Goal: Check status

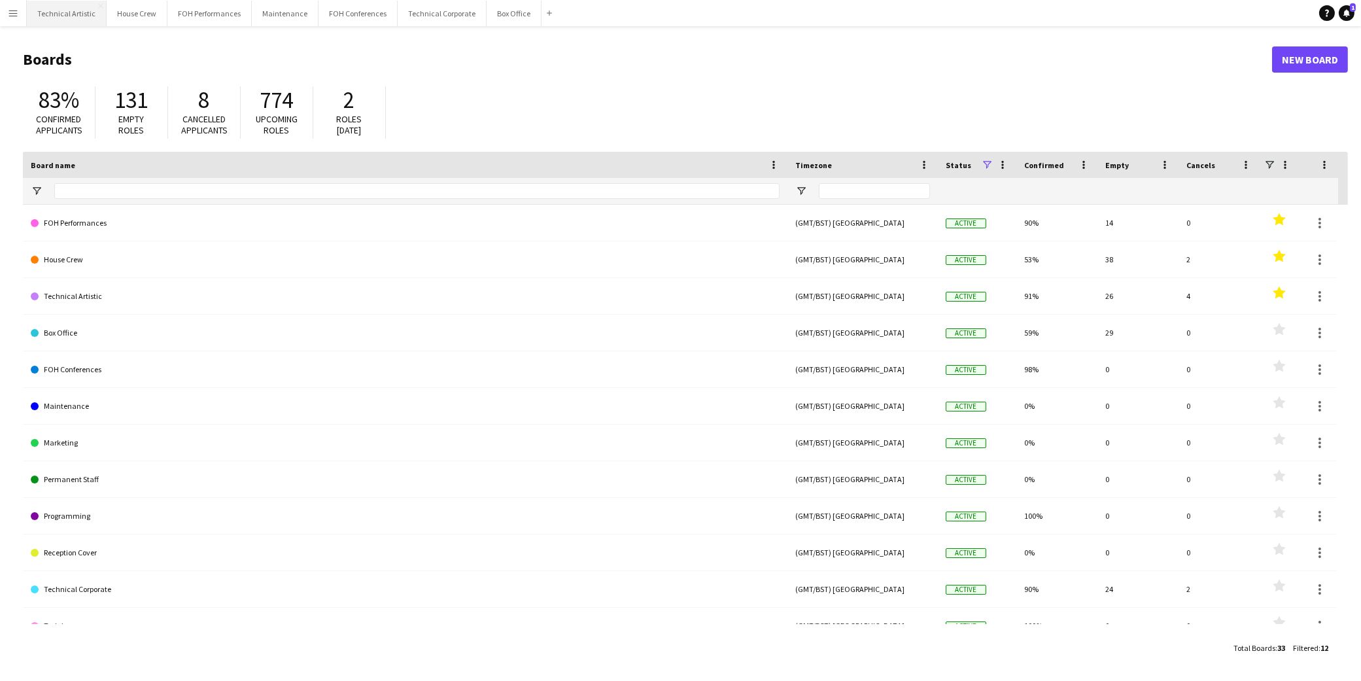
click at [73, 21] on button "Technical Artistic Close" at bounding box center [67, 14] width 80 height 26
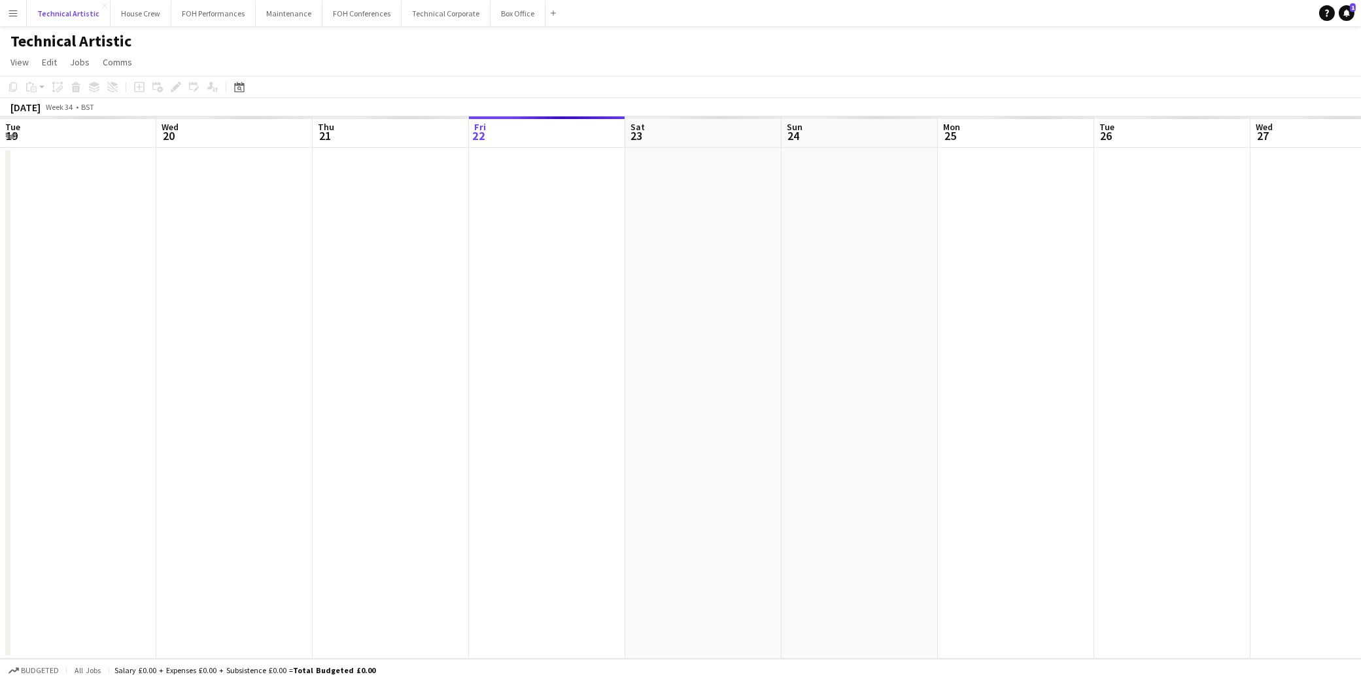
scroll to position [0, 312]
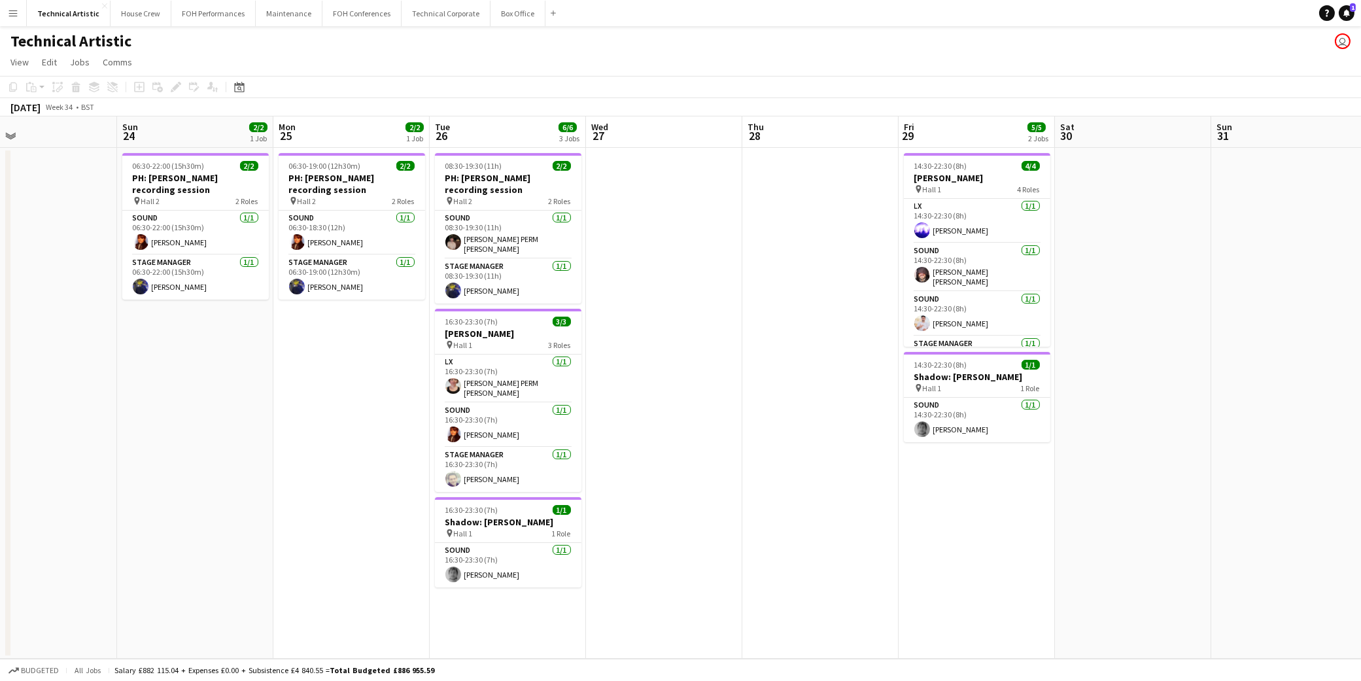
drag, startPoint x: 1022, startPoint y: 345, endPoint x: 669, endPoint y: 332, distance: 353.6
click at [669, 332] on app-calendar-viewport "Wed 20 Thu 21 4/4 1 Job Fri 22 Sat 23 Sun 24 2/2 1 Job Mon 25 2/2 1 Job Tue 26 …" at bounding box center [680, 387] width 1361 height 542
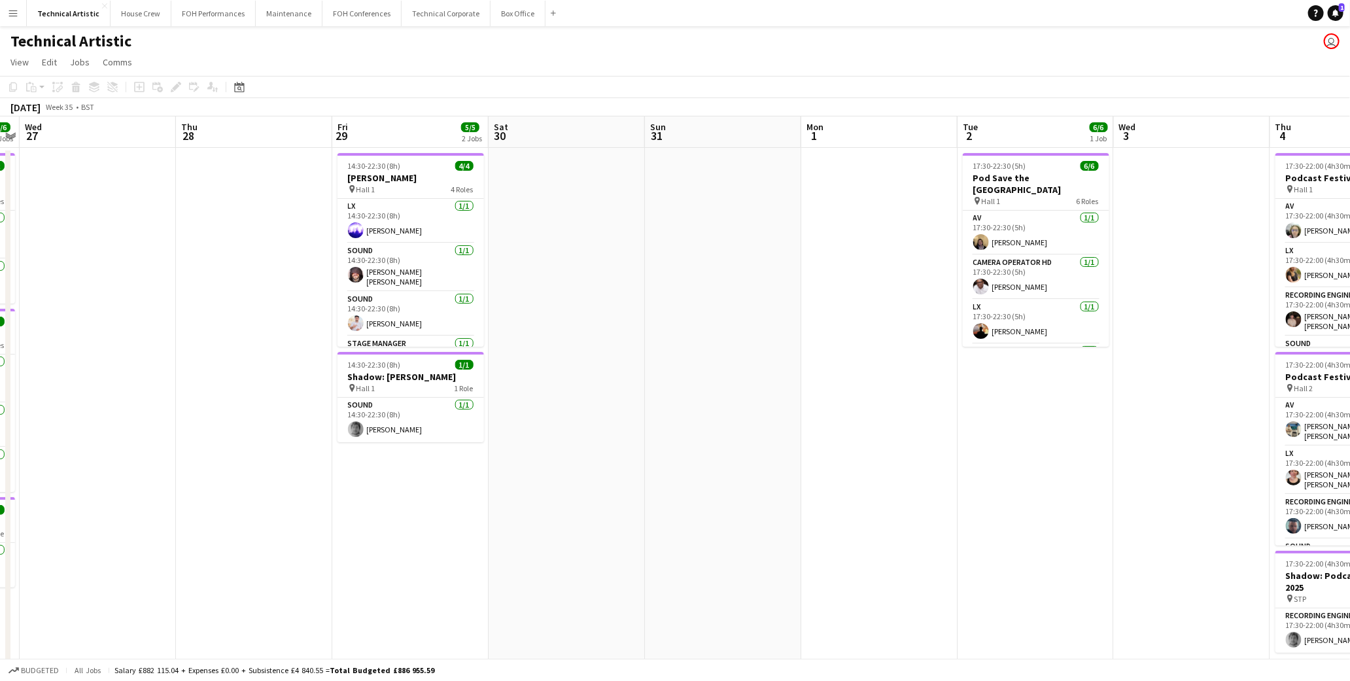
drag, startPoint x: 1151, startPoint y: 381, endPoint x: 406, endPoint y: 324, distance: 747.9
click at [406, 324] on app-calendar-viewport "Sun 24 2/2 1 Job Mon 25 2/2 1 Job Tue 26 6/6 3 Jobs Wed 27 Thu 28 Fri 29 5/5 2 …" at bounding box center [675, 496] width 1350 height 761
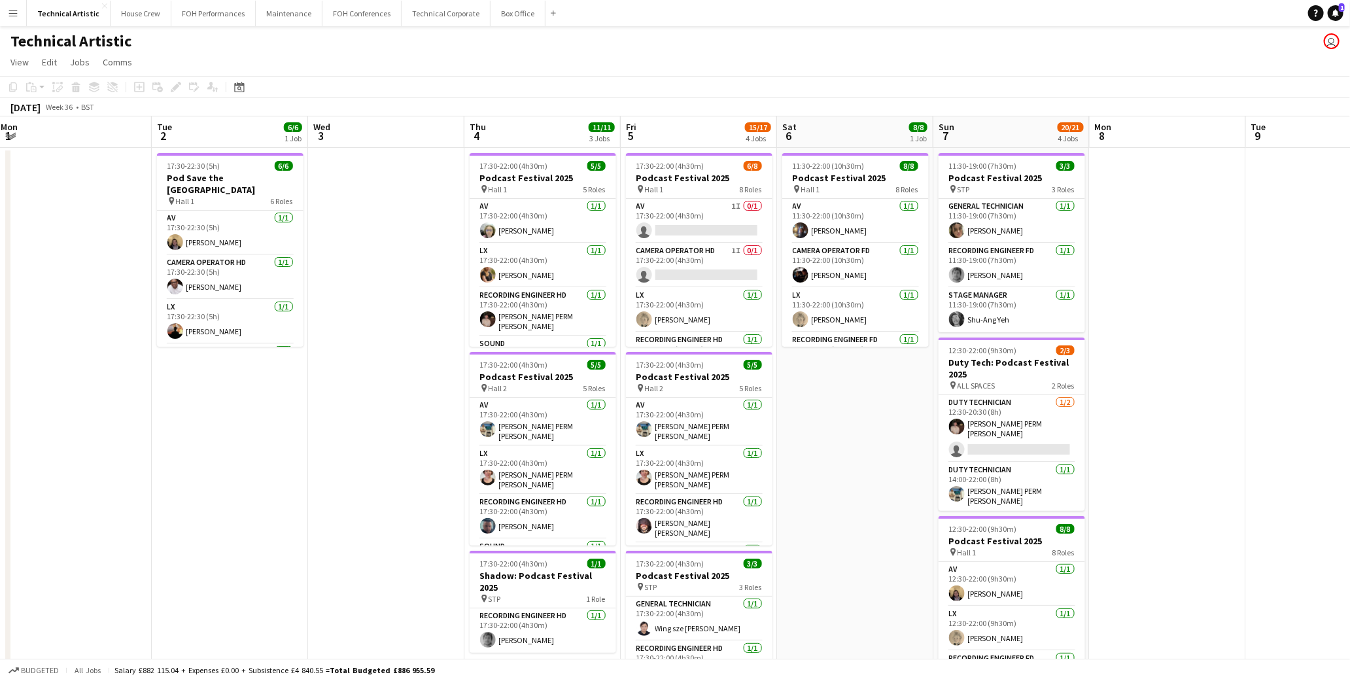
scroll to position [0, 499]
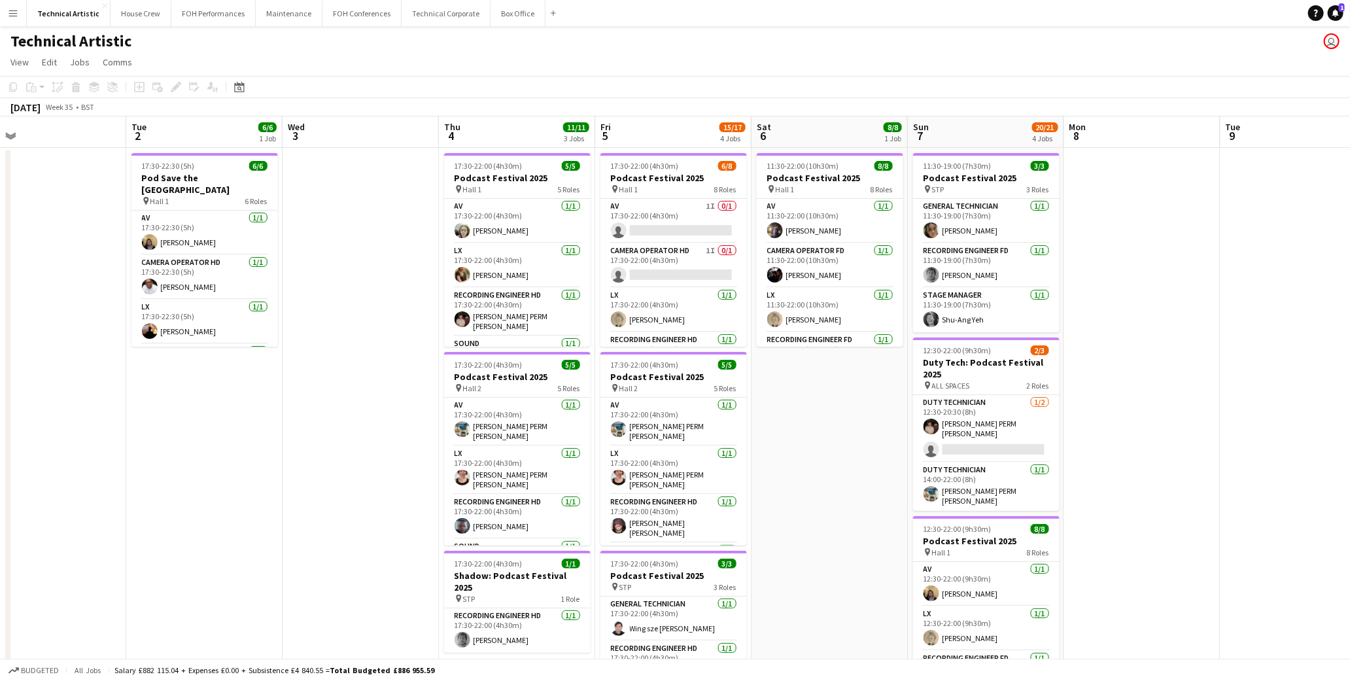
drag, startPoint x: 990, startPoint y: 421, endPoint x: 339, endPoint y: 366, distance: 653.3
click at [339, 366] on app-calendar-viewport "Fri 29 5/5 2 Jobs Sat 30 Sun 31 Mon 1 Tue 2 6/6 1 Job Wed 3 Thu 4 11/11 3 Jobs …" at bounding box center [675, 528] width 1350 height 824
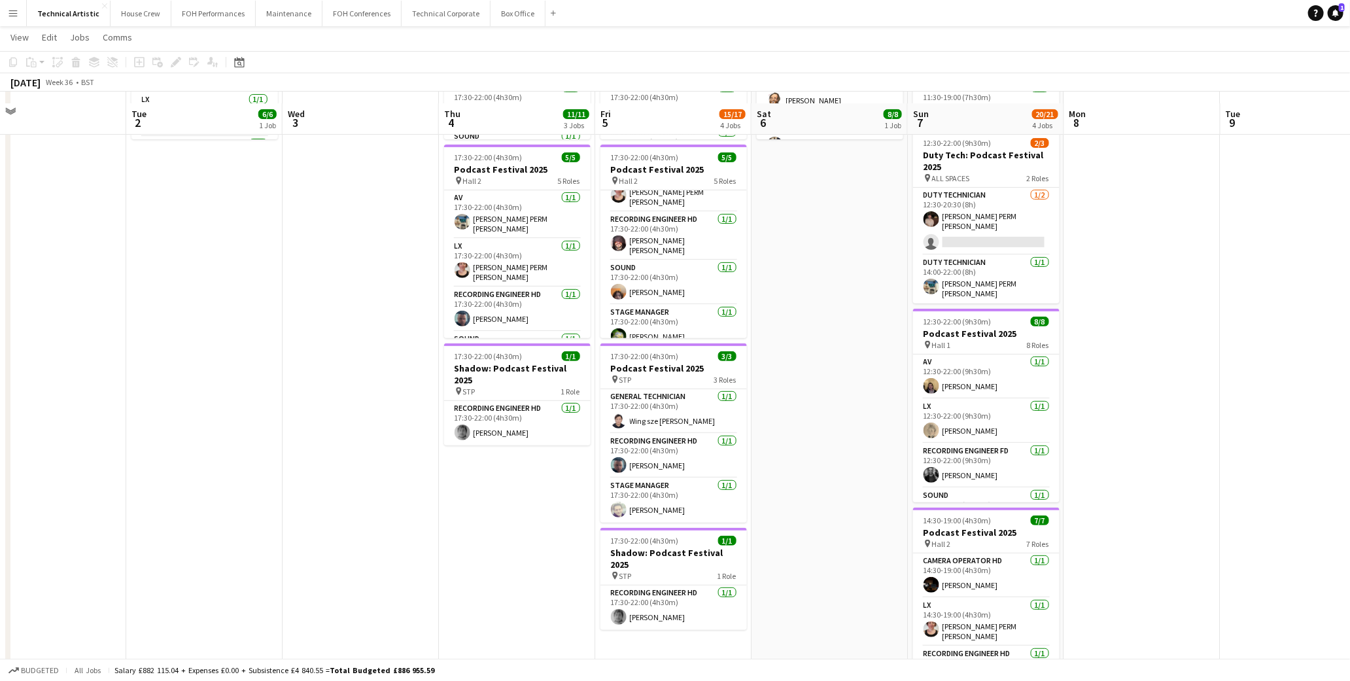
scroll to position [0, 0]
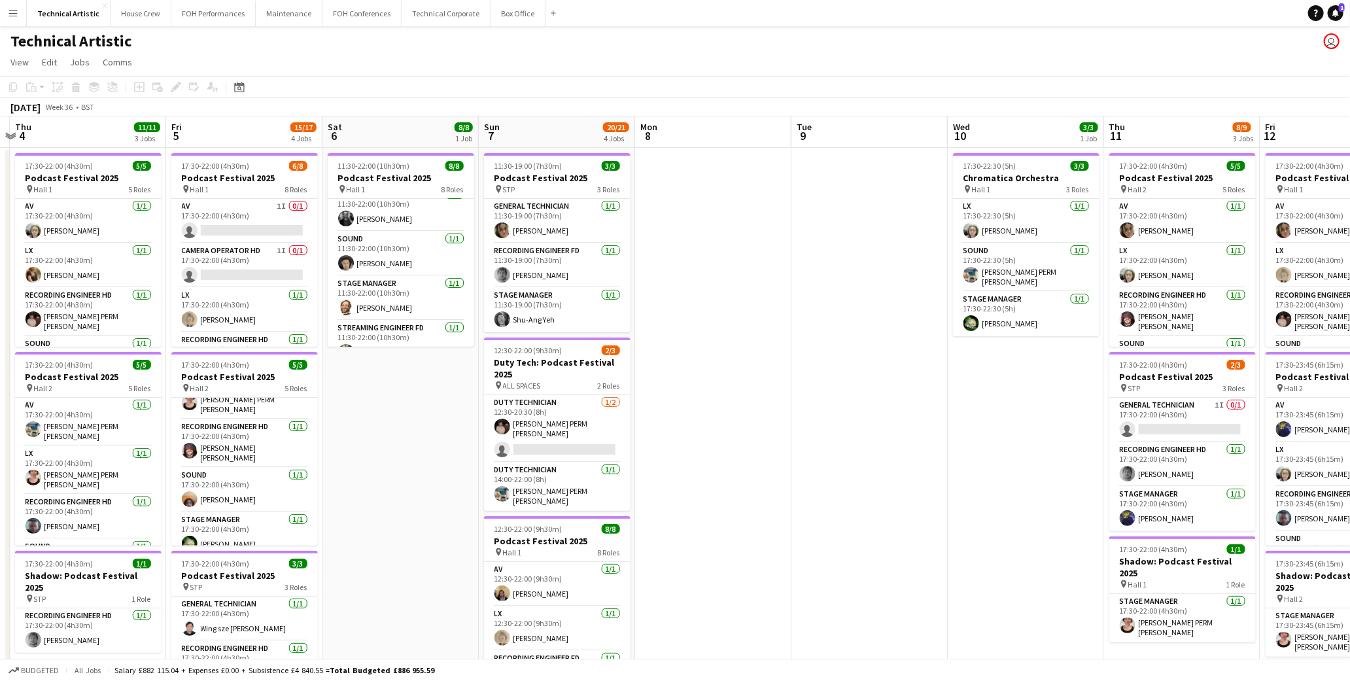
drag, startPoint x: 841, startPoint y: 472, endPoint x: 411, endPoint y: 452, distance: 431.0
click at [411, 452] on app-calendar-viewport "Mon 1 Tue 2 6/6 1 Job Wed 3 Thu 4 11/11 3 Jobs Fri 5 15/17 4 Jobs Sat 6 8/8 1 J…" at bounding box center [675, 528] width 1350 height 824
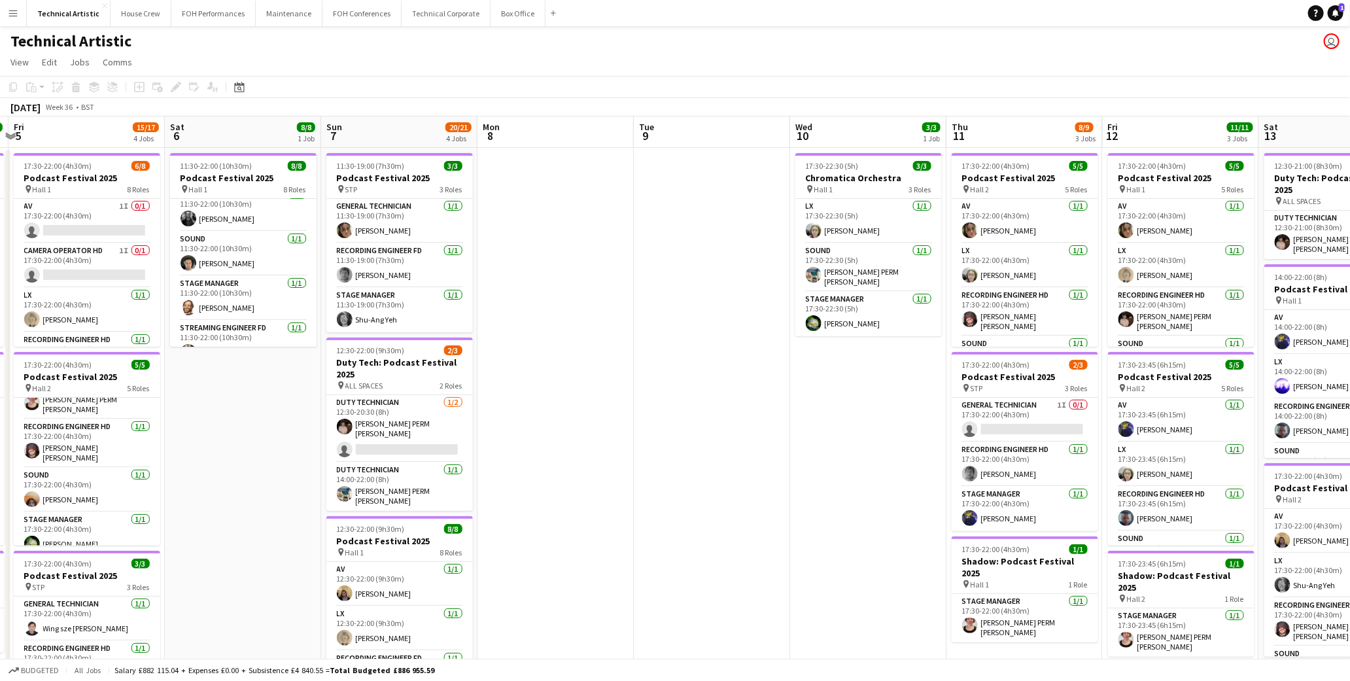
scroll to position [0, 336]
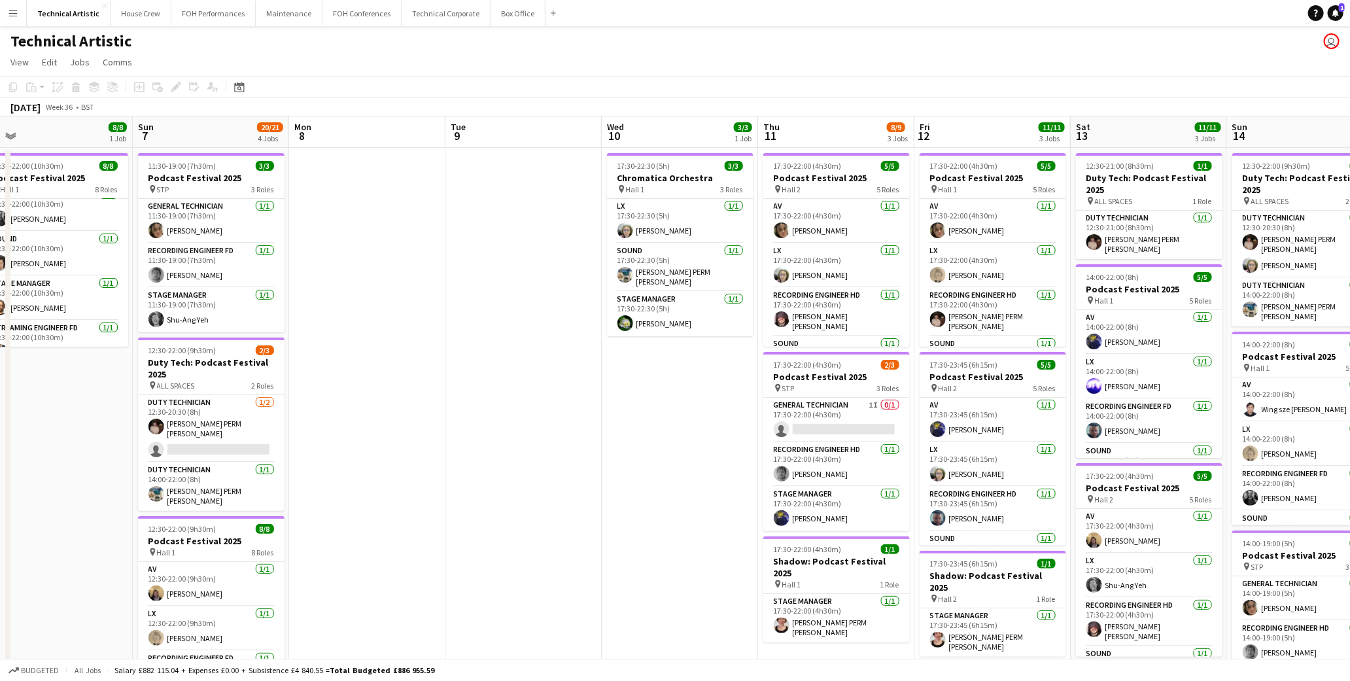
drag, startPoint x: 731, startPoint y: 467, endPoint x: 622, endPoint y: 467, distance: 109.3
click at [622, 467] on app-calendar-viewport "Thu 4 11/11 3 Jobs Fri 5 15/17 4 Jobs Sat 6 8/8 1 Job Sun 7 20/21 4 Jobs Mon 8 …" at bounding box center [675, 528] width 1350 height 824
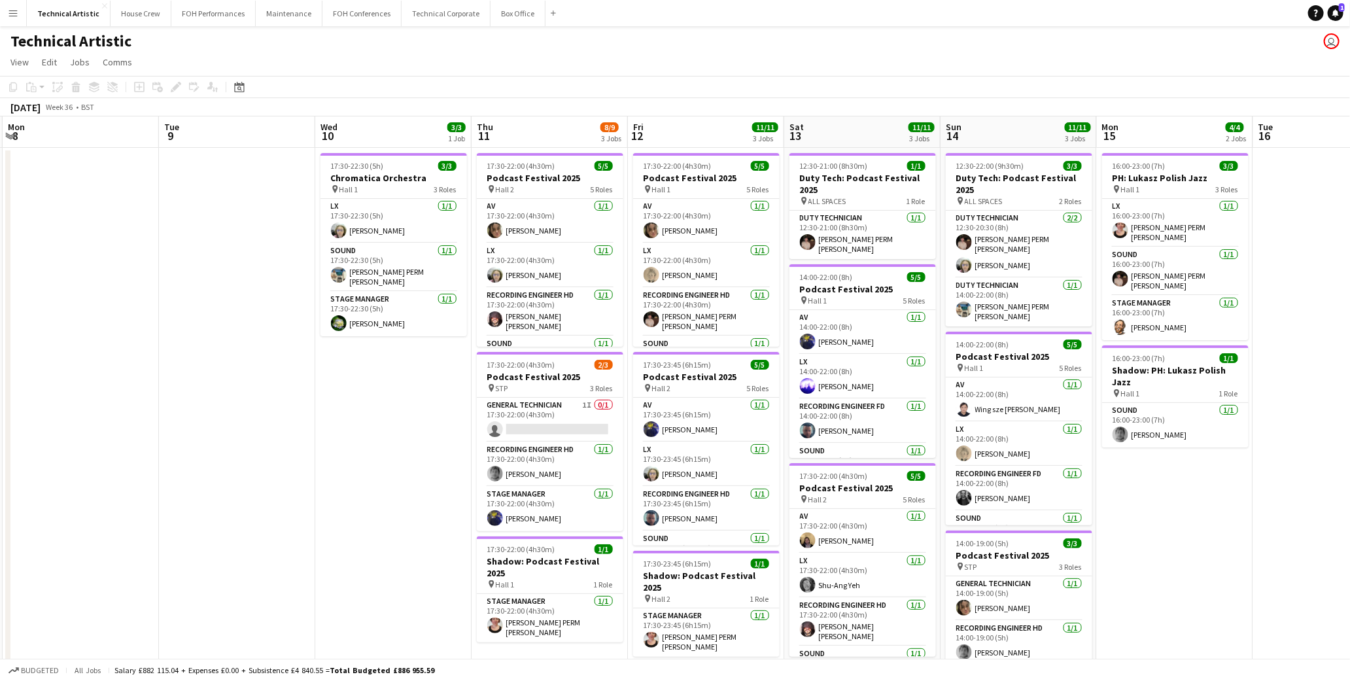
drag, startPoint x: 693, startPoint y: 484, endPoint x: 406, endPoint y: 473, distance: 287.4
click at [406, 473] on app-calendar-viewport "Fri 5 15/17 4 Jobs Sat 6 8/8 1 Job Sun 7 20/21 4 Jobs Mon 8 Tue 9 Wed 10 3/3 1 …" at bounding box center [675, 528] width 1350 height 824
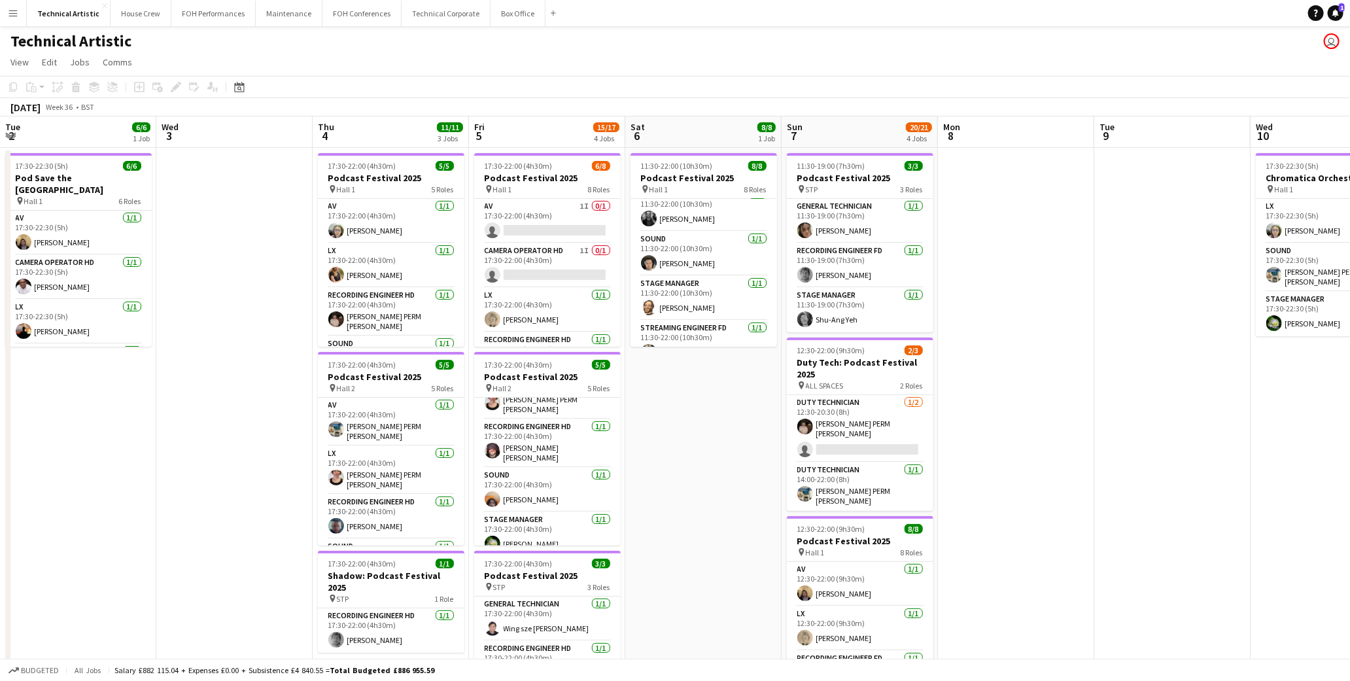
scroll to position [0, 309]
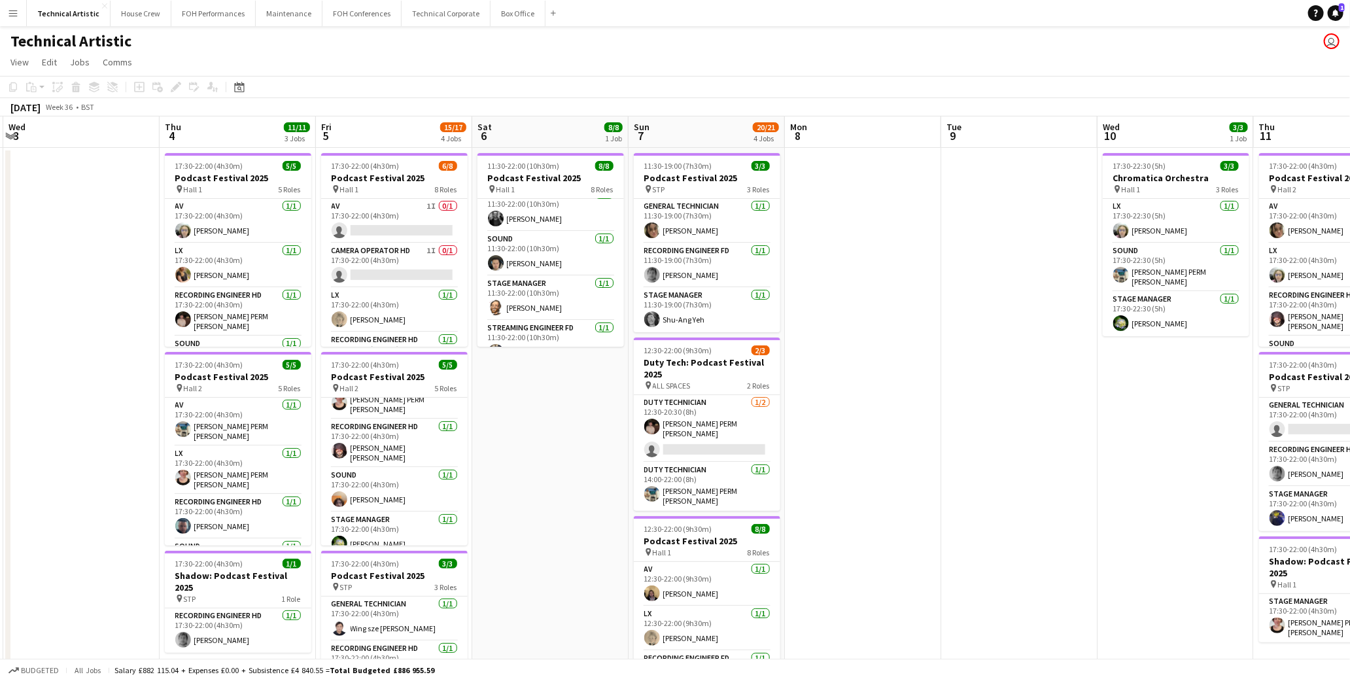
drag, startPoint x: 461, startPoint y: 449, endPoint x: 1014, endPoint y: 524, distance: 557.8
click at [1014, 524] on app-calendar-viewport "Mon 1 Tue 2 6/6 1 Job Wed 3 Thu 4 11/11 3 Jobs Fri 5 15/17 4 Jobs Sat 6 8/8 1 J…" at bounding box center [675, 528] width 1350 height 824
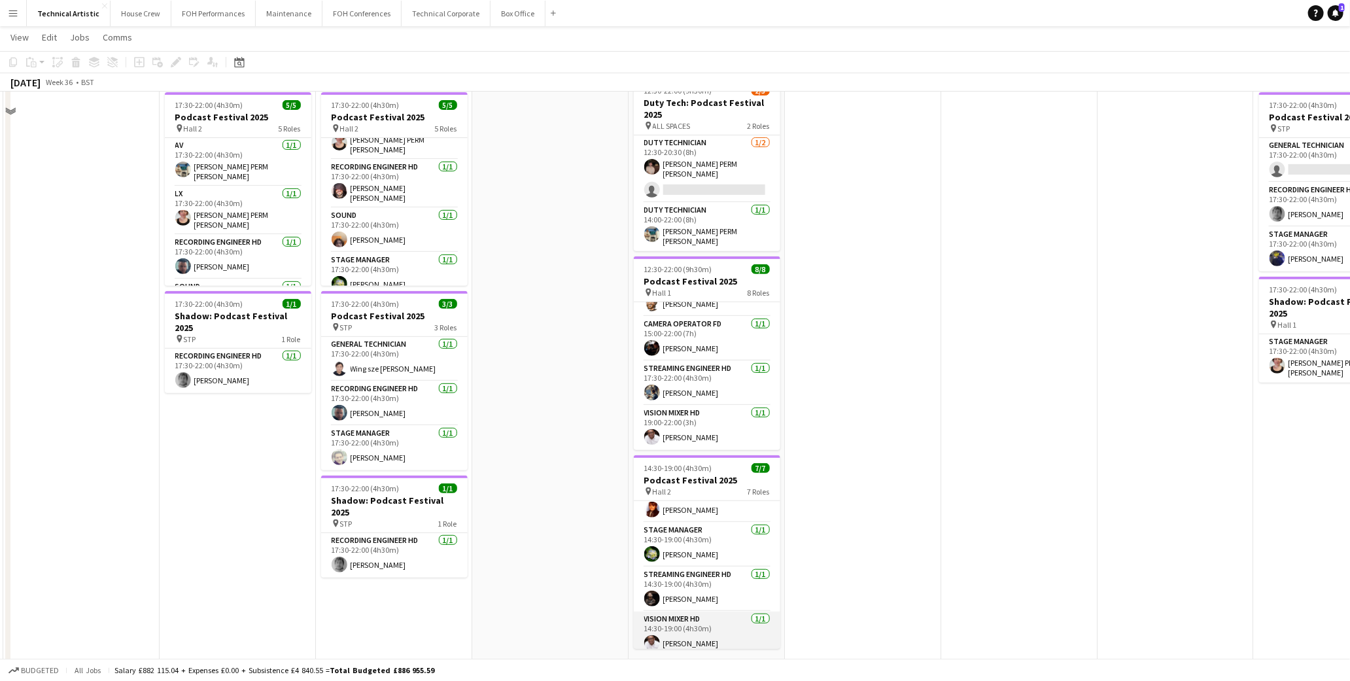
scroll to position [280, 0]
